Goal: Information Seeking & Learning: Learn about a topic

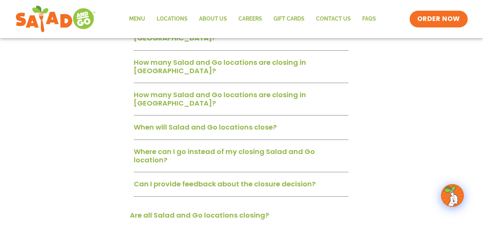
scroll to position [458, 0]
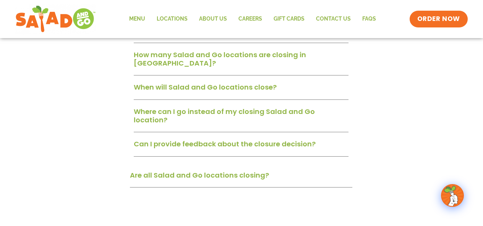
click at [330, 137] on div "Can I provide feedback about the closure decision?" at bounding box center [241, 147] width 215 height 20
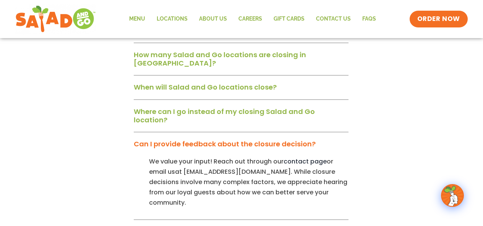
click at [298, 80] on div "When will Salad and Go locations close?" at bounding box center [241, 90] width 215 height 20
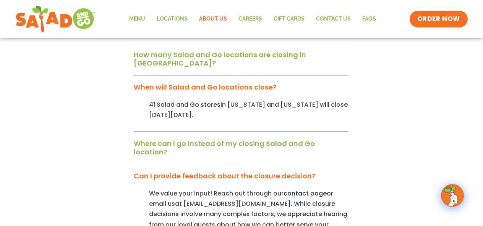
click at [215, 22] on link "About Us" at bounding box center [212, 19] width 39 height 18
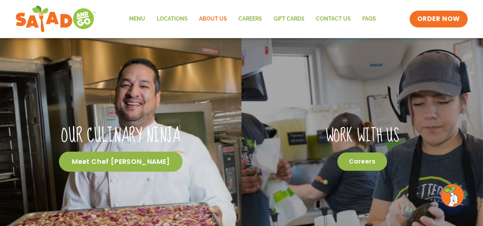
scroll to position [364, 0]
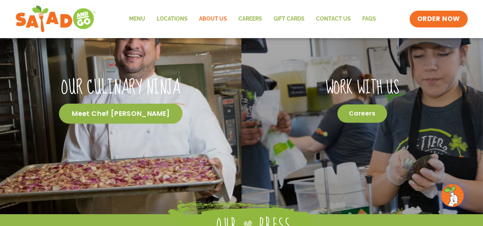
click at [146, 116] on span "Meet Chef [PERSON_NAME]" at bounding box center [120, 113] width 123 height 20
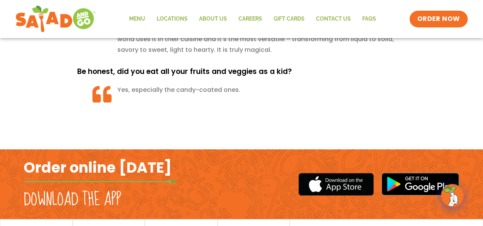
scroll to position [859, 0]
